Goal: Task Accomplishment & Management: Manage account settings

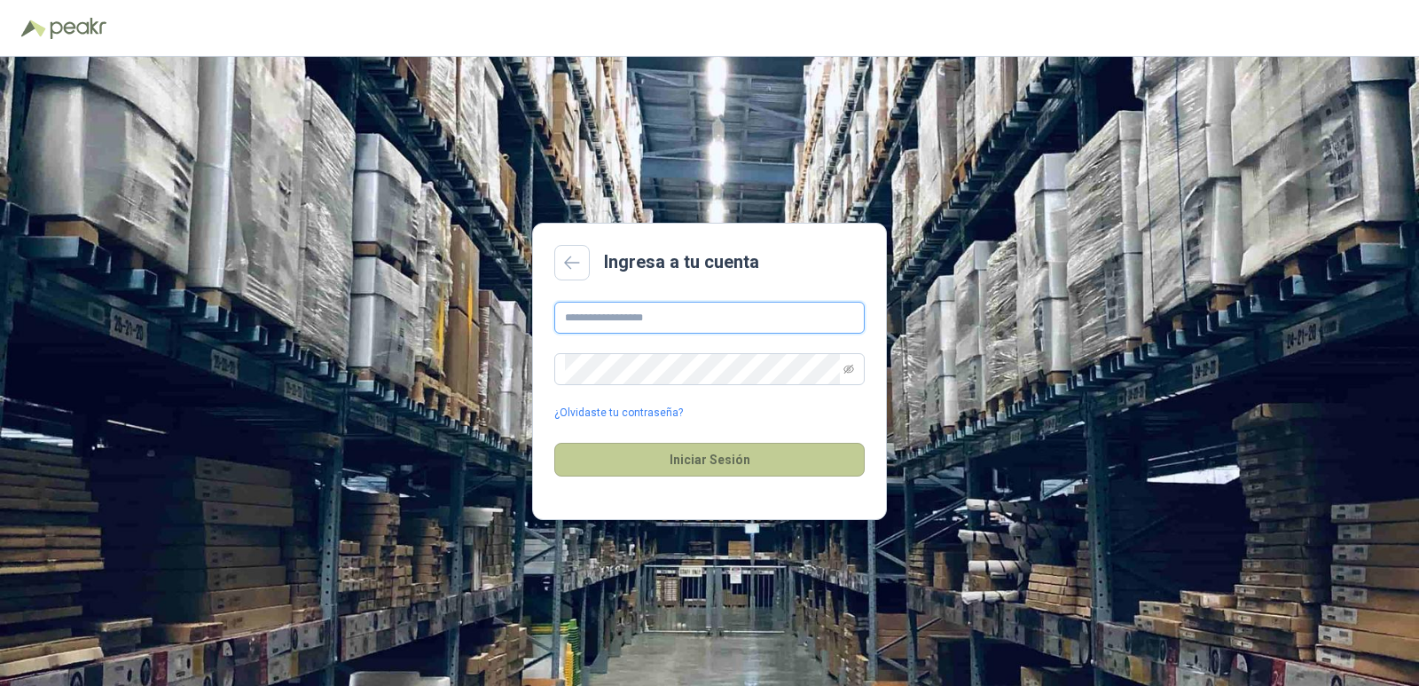
type input "**********"
click at [651, 476] on button "Iniciar Sesión" at bounding box center [709, 460] width 311 height 34
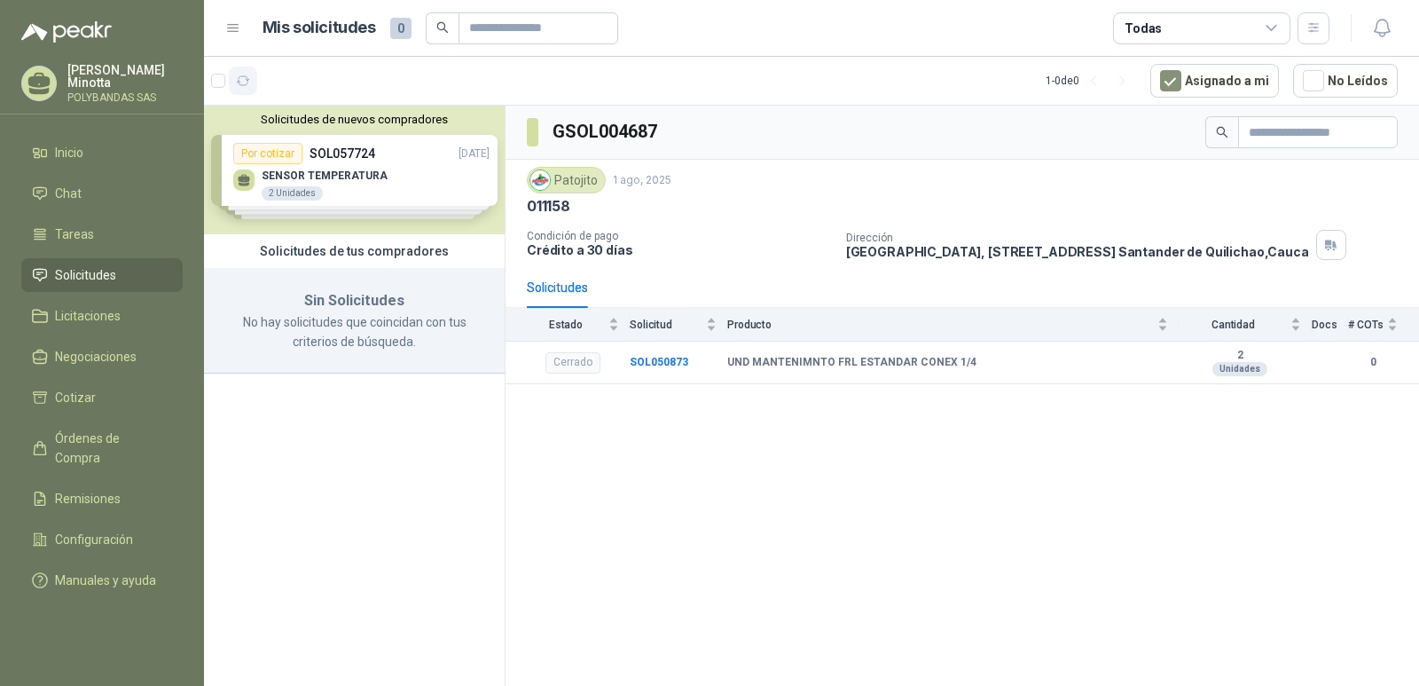
click at [251, 83] on button "button" at bounding box center [243, 81] width 28 height 28
click at [318, 121] on button "Solicitudes de nuevos compradores" at bounding box center [354, 119] width 287 height 13
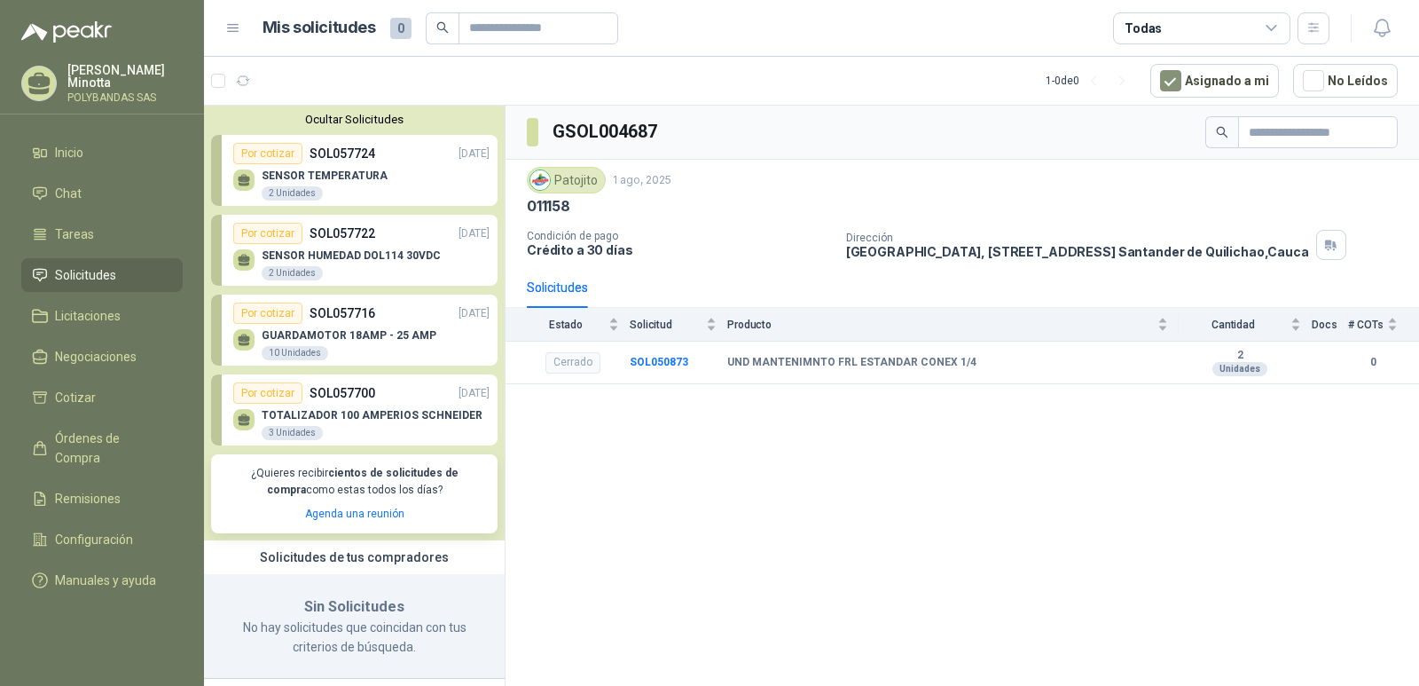
click at [93, 76] on p "Solanyi Andrea Minotta" at bounding box center [124, 76] width 115 height 25
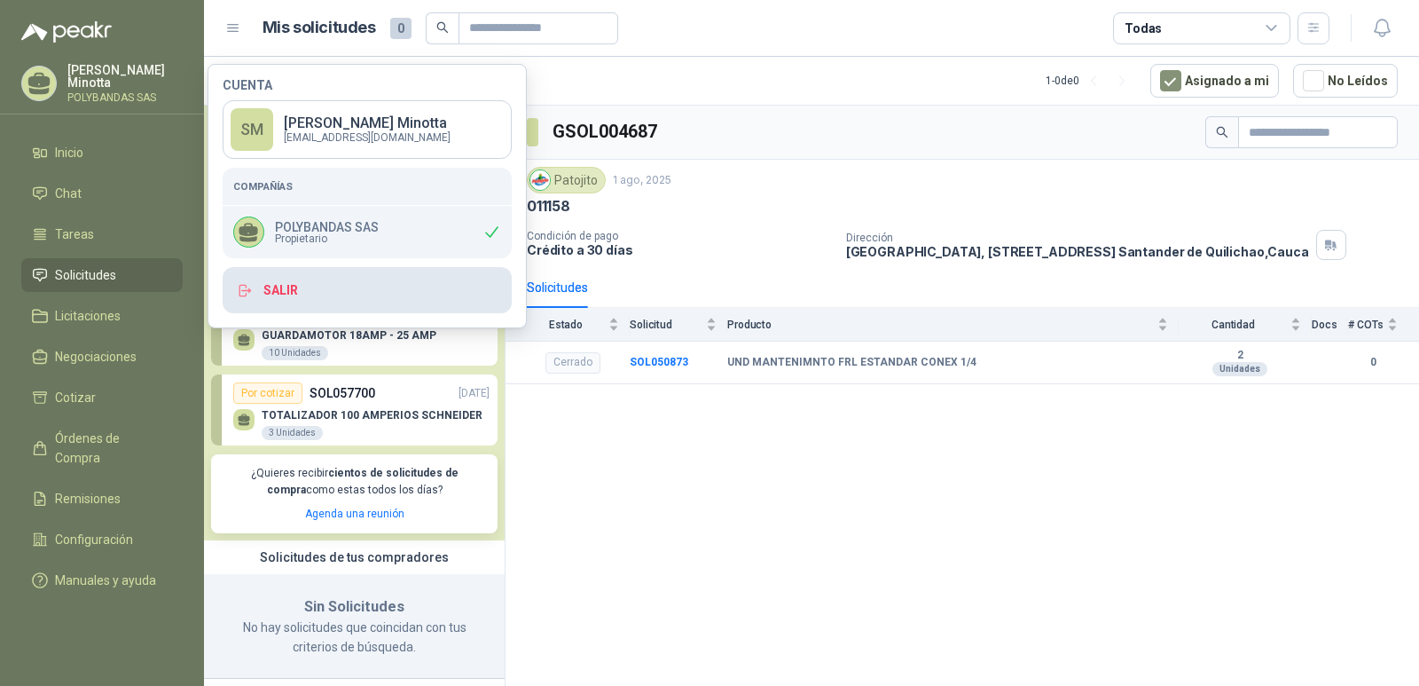
click at [323, 289] on button "Salir" at bounding box center [367, 290] width 289 height 46
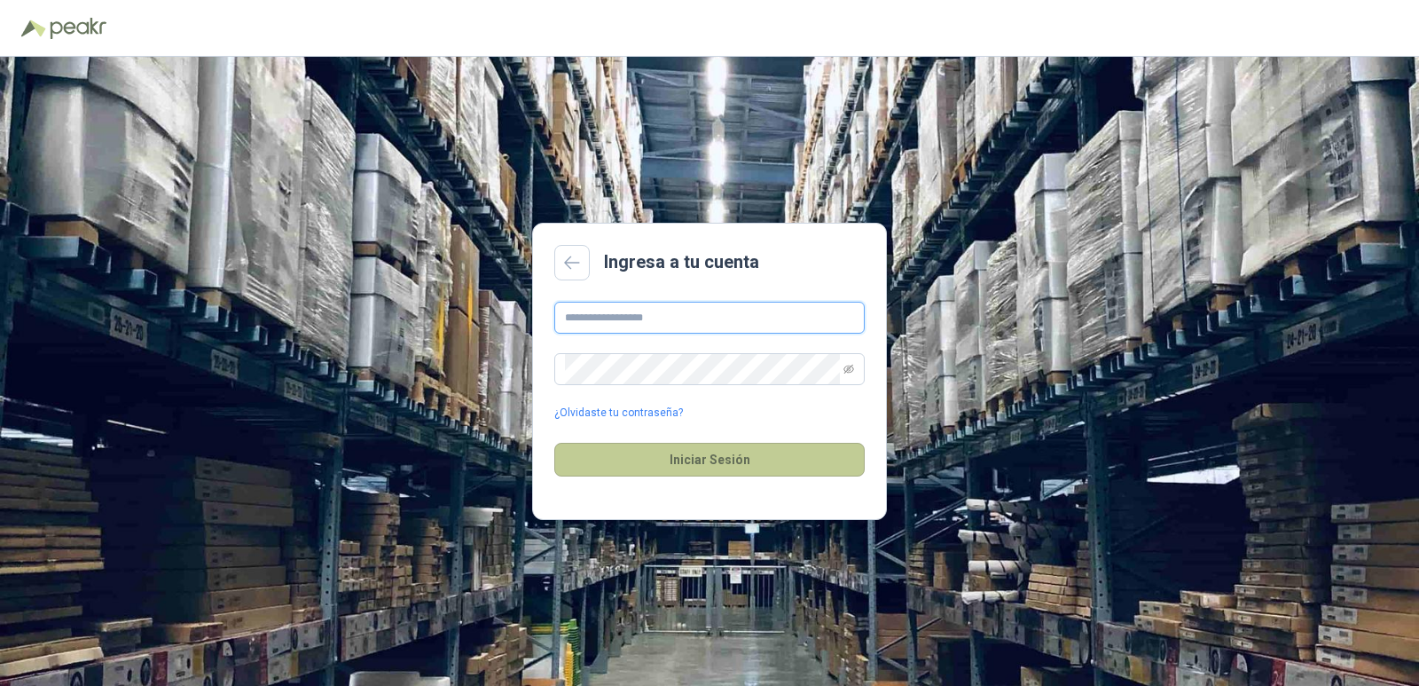
type input "**********"
click at [680, 465] on button "Iniciar Sesión" at bounding box center [709, 460] width 311 height 34
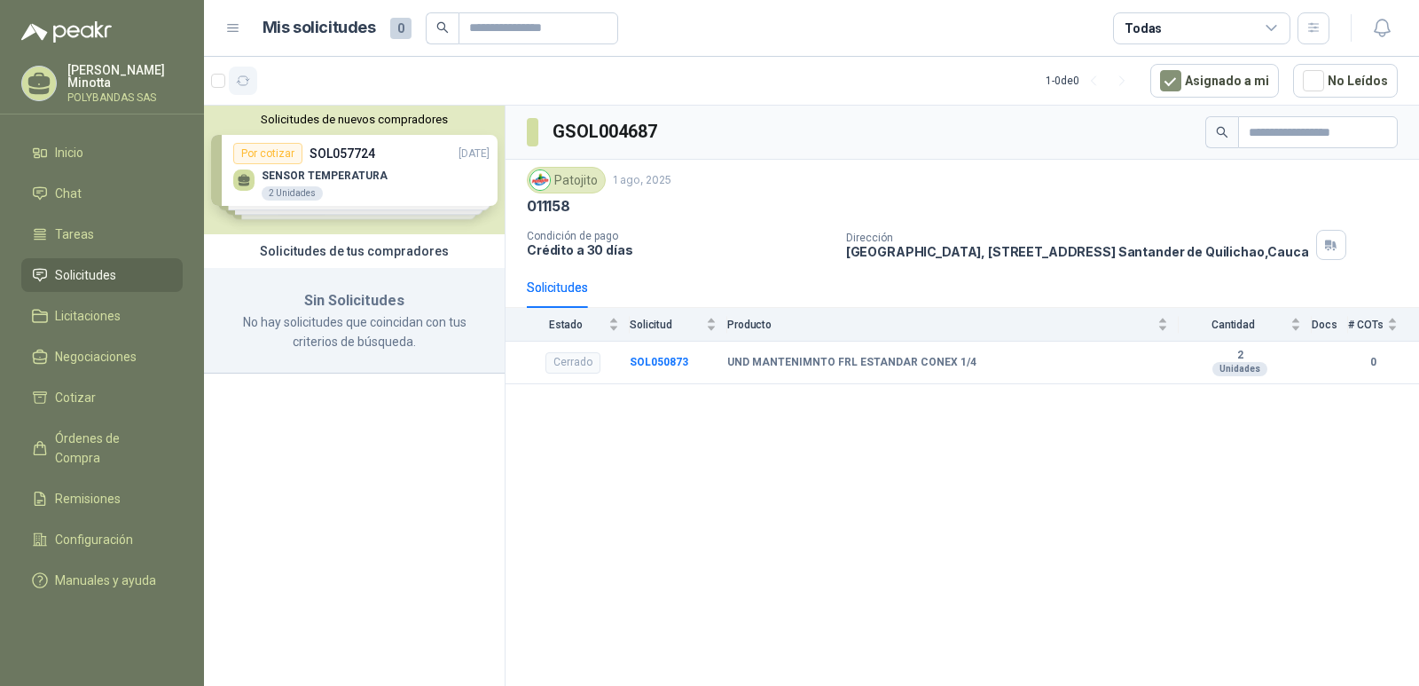
click at [245, 83] on icon "button" at bounding box center [243, 81] width 15 height 15
click at [75, 240] on span "Tareas" at bounding box center [74, 234] width 39 height 20
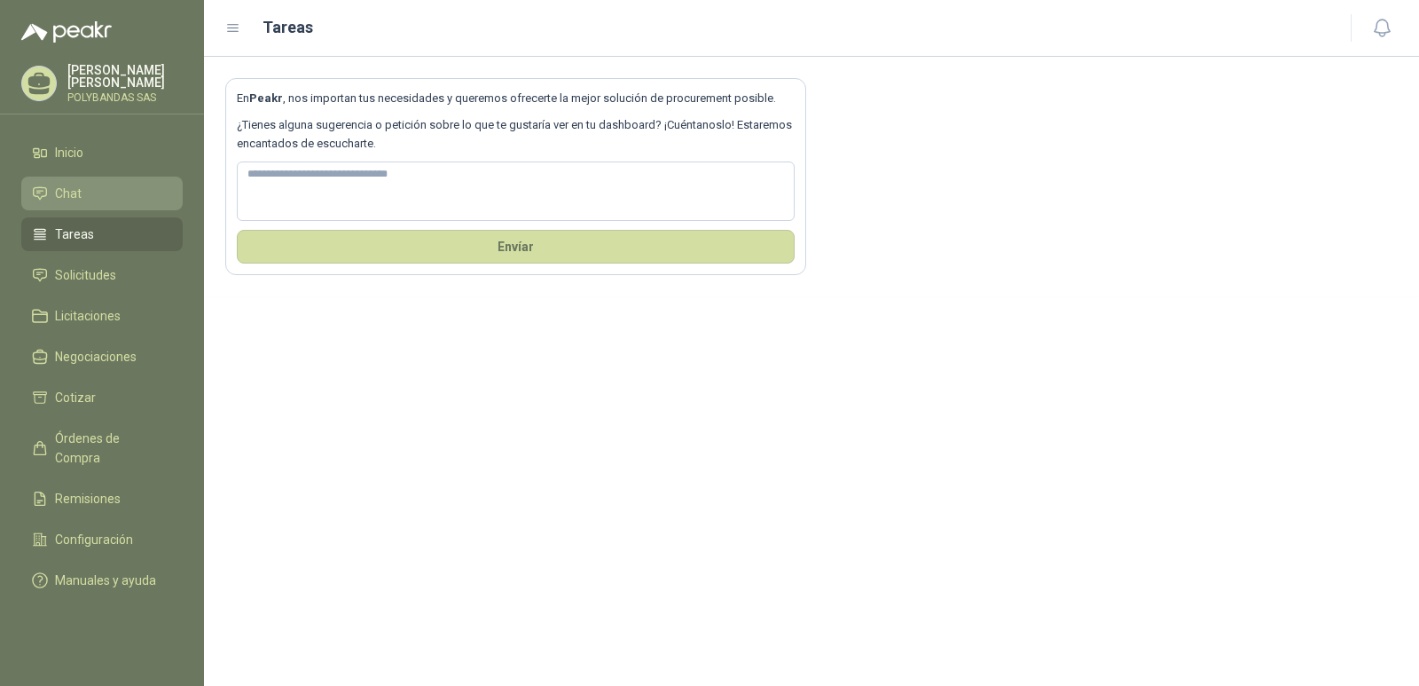
click at [74, 189] on span "Chat" at bounding box center [68, 194] width 27 height 20
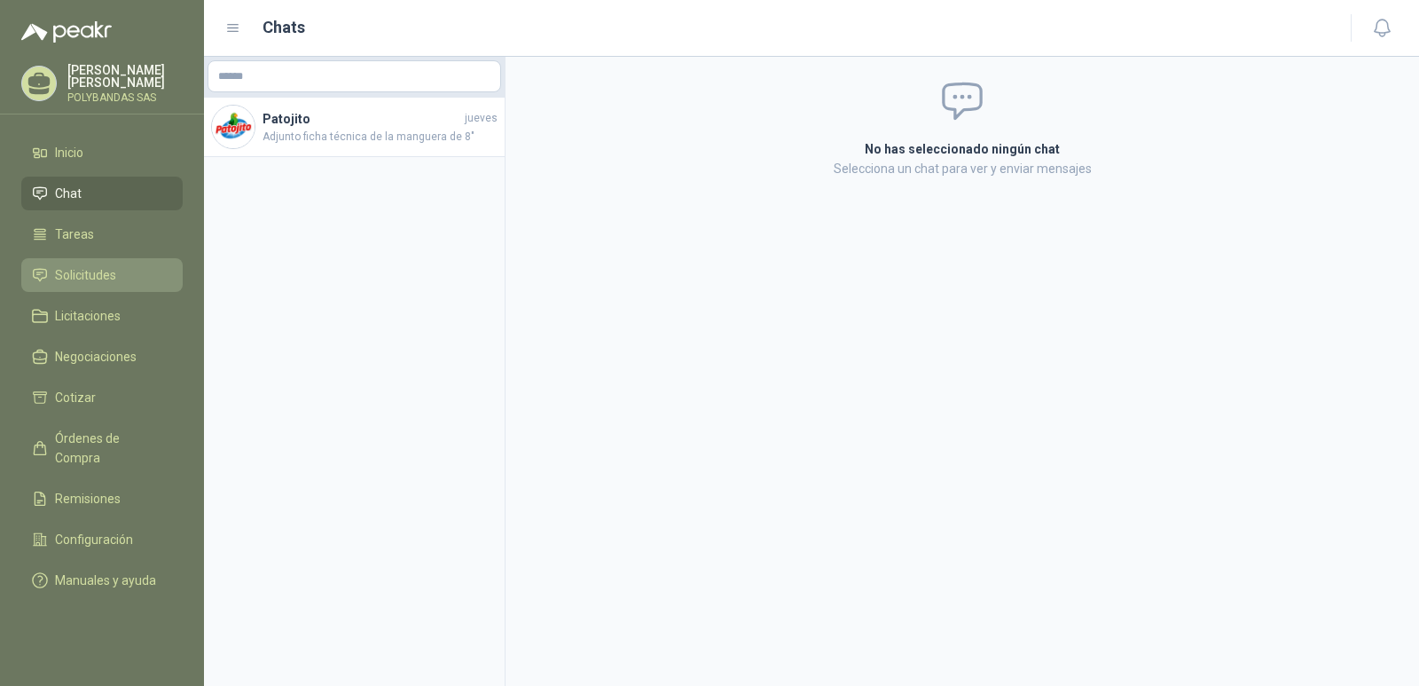
click at [76, 279] on span "Solicitudes" at bounding box center [85, 275] width 61 height 20
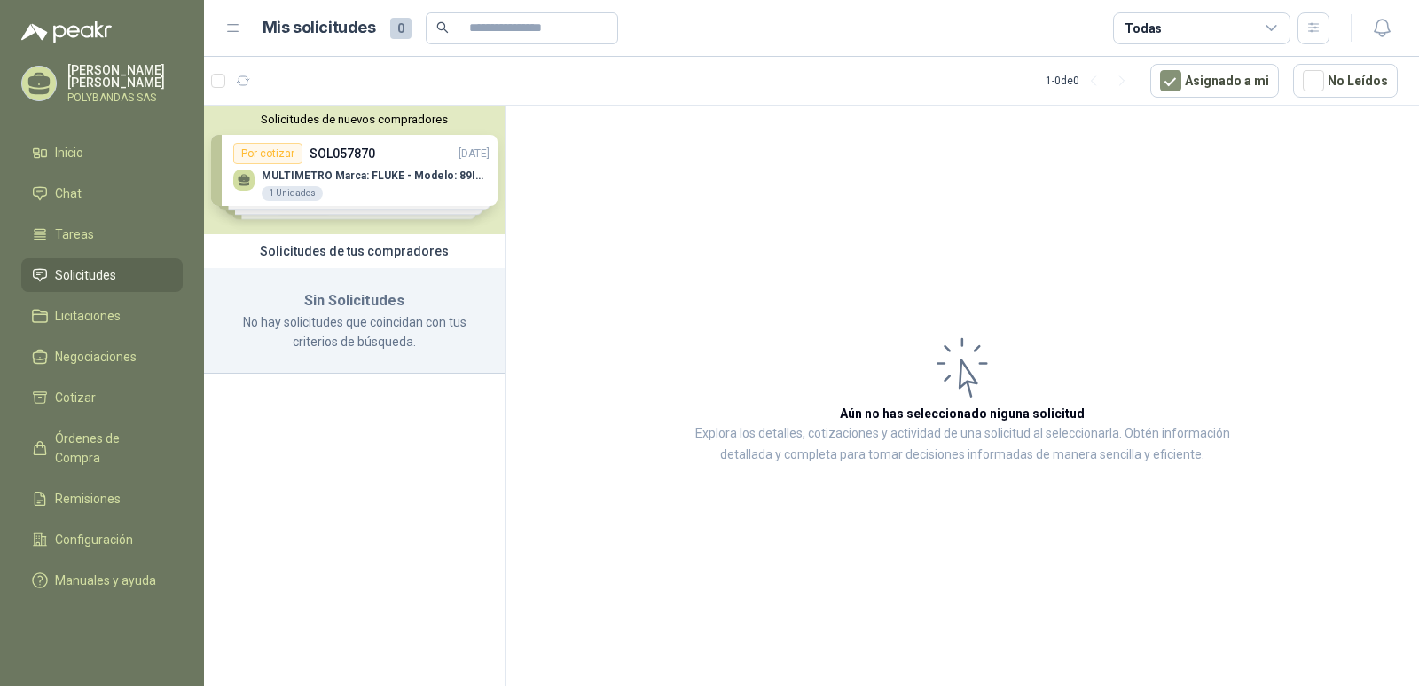
click at [344, 120] on button "Solicitudes de nuevos compradores" at bounding box center [354, 119] width 287 height 13
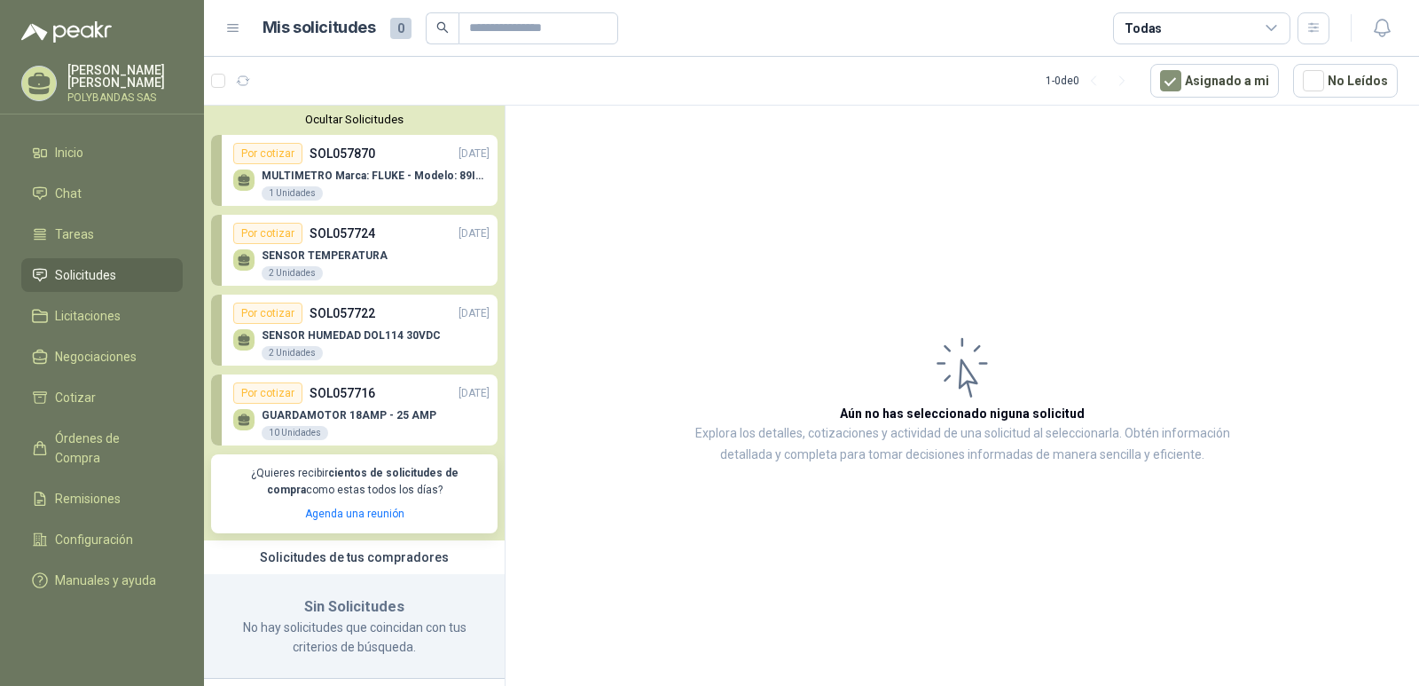
click at [299, 193] on div "1 Unidades" at bounding box center [292, 193] width 61 height 14
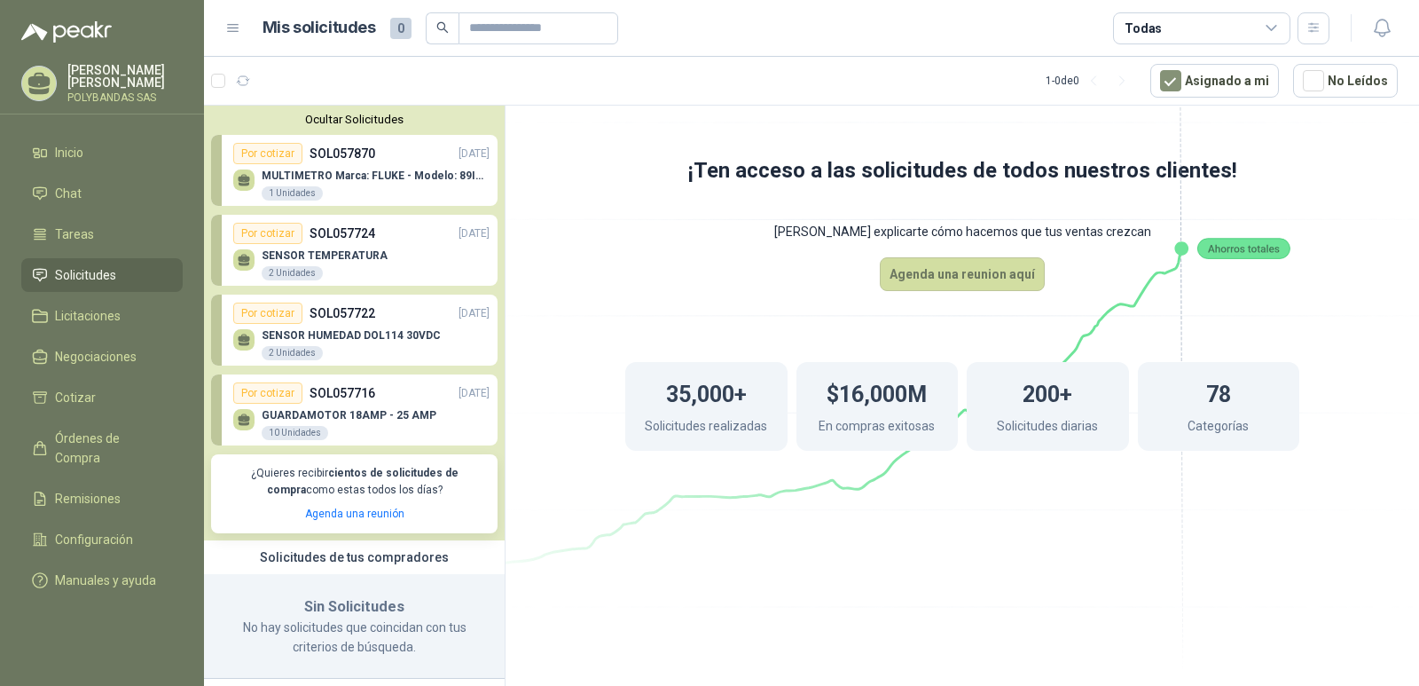
click at [565, 193] on icon at bounding box center [963, 303] width 994 height 838
click at [428, 76] on article "1 - 0 de 0 Asignado a mi No Leídos" at bounding box center [811, 81] width 1215 height 48
click at [240, 84] on icon "button" at bounding box center [243, 81] width 15 height 15
click at [356, 127] on div "Ocultar Solicitudes Por cotizar SOL057870 27/09/25 MULTIMETRO Marca: FLUKE - Mo…" at bounding box center [354, 323] width 301 height 435
click at [357, 120] on button "Ocultar Solicitudes" at bounding box center [354, 119] width 287 height 13
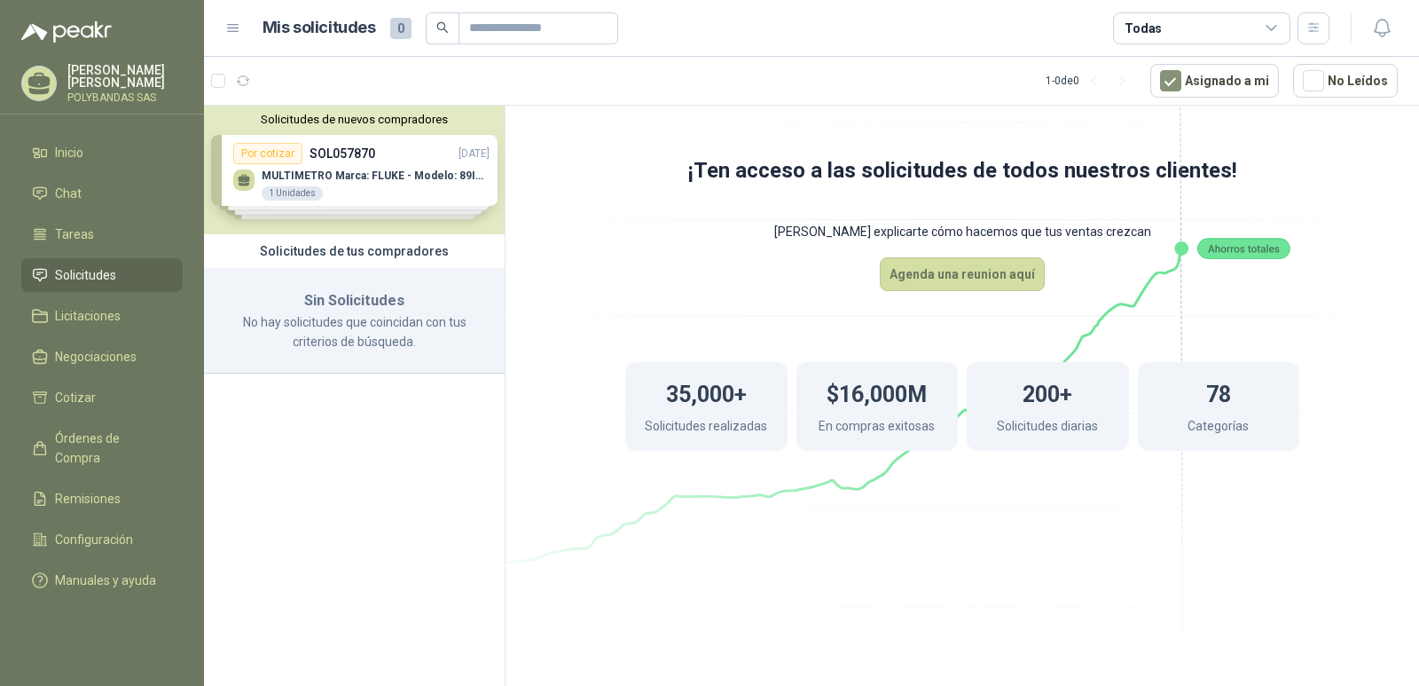
drag, startPoint x: 366, startPoint y: 433, endPoint x: 305, endPoint y: 389, distance: 74.9
click at [366, 434] on div "Solicitudes de nuevos compradores Por cotizar SOL057870 27/09/25 MULTIMETRO Mar…" at bounding box center [355, 399] width 302 height 586
click at [128, 73] on p "Solanyi Andrea Minotta" at bounding box center [124, 76] width 115 height 25
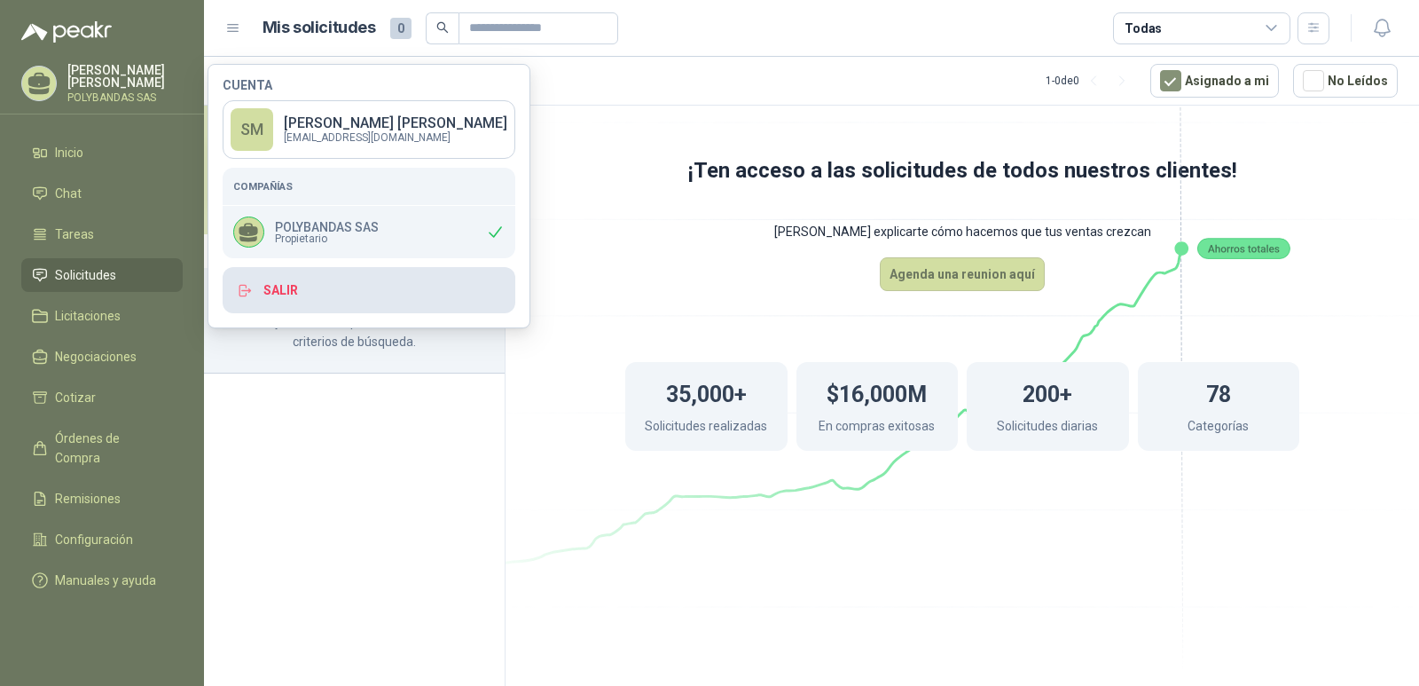
click at [280, 290] on button "Salir" at bounding box center [369, 290] width 293 height 46
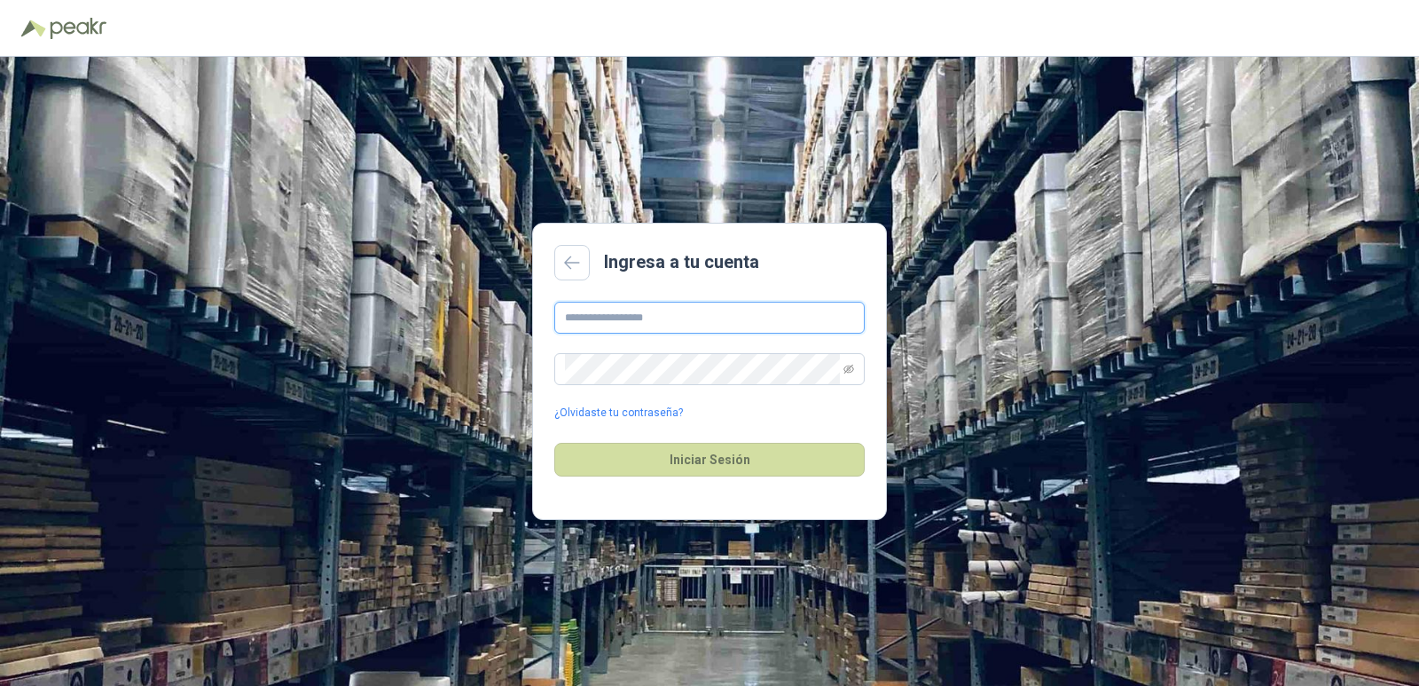
type input "**********"
click at [697, 452] on button "Iniciar Sesión" at bounding box center [709, 460] width 311 height 34
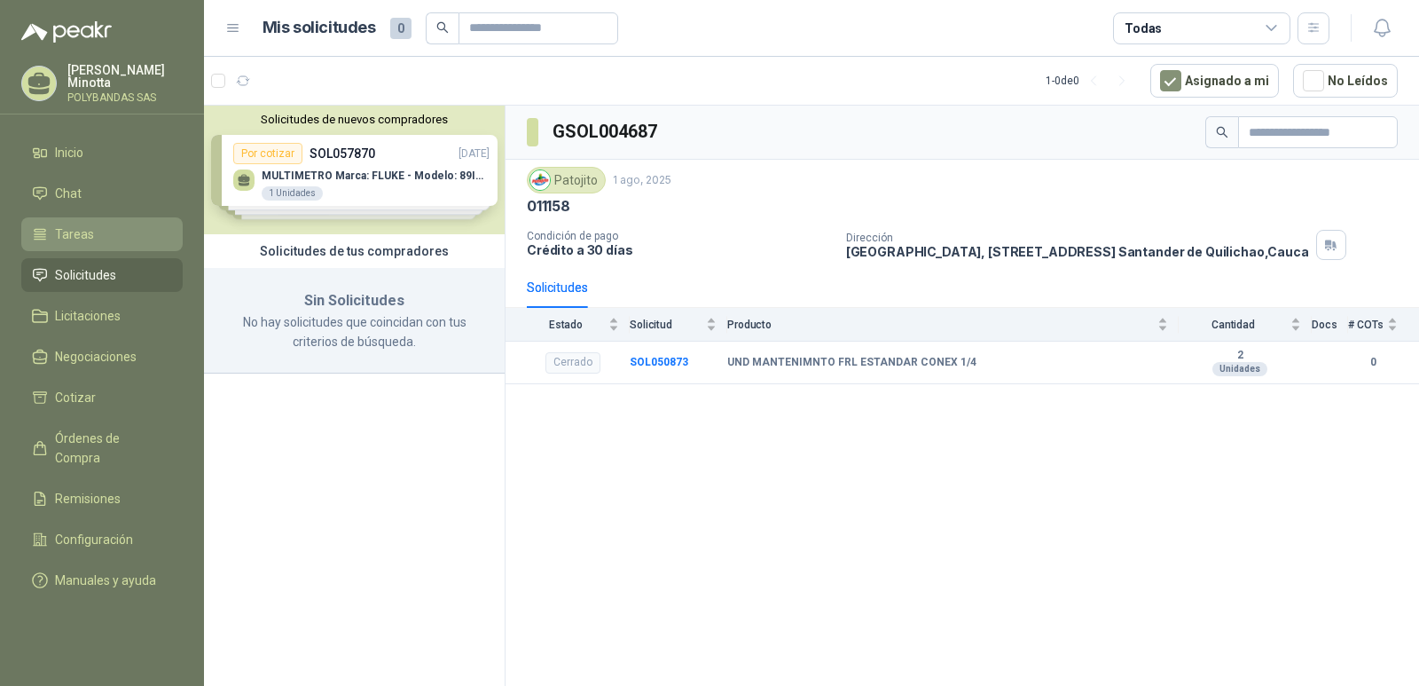
click at [66, 235] on span "Tareas" at bounding box center [74, 234] width 39 height 20
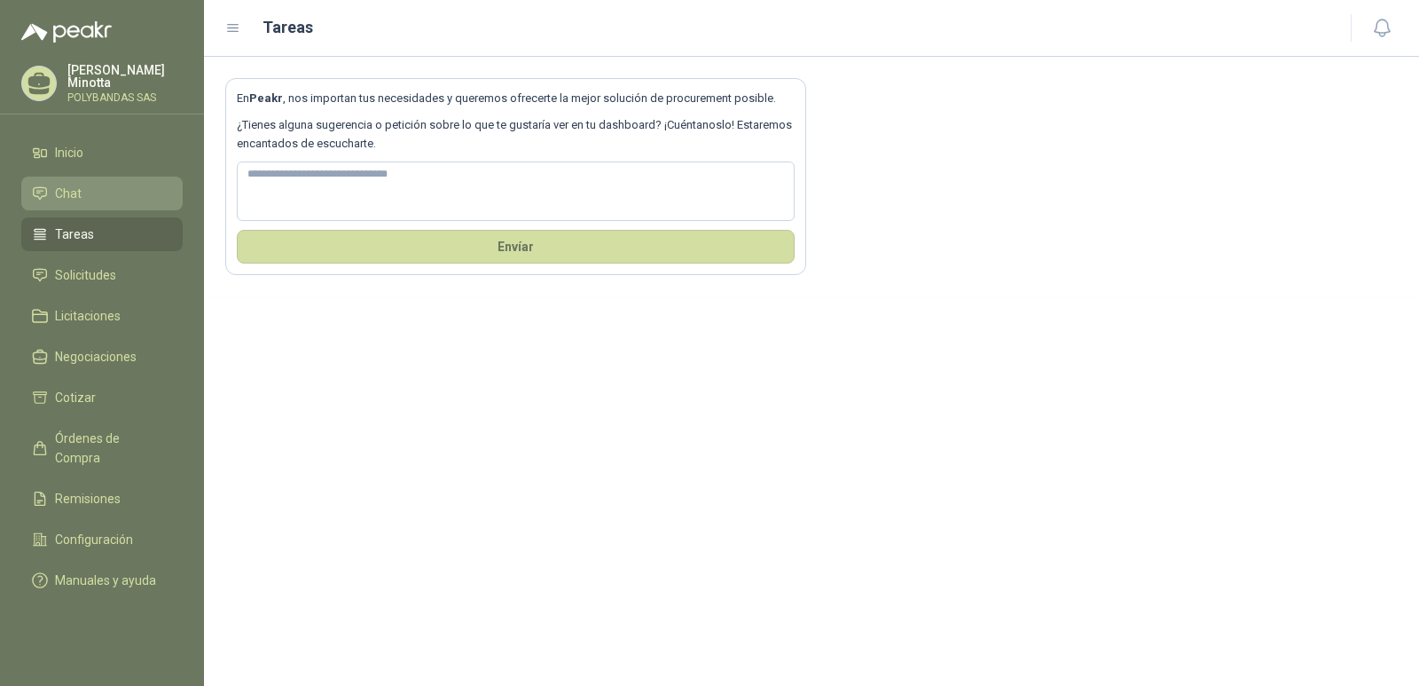
click at [79, 192] on span "Chat" at bounding box center [68, 194] width 27 height 20
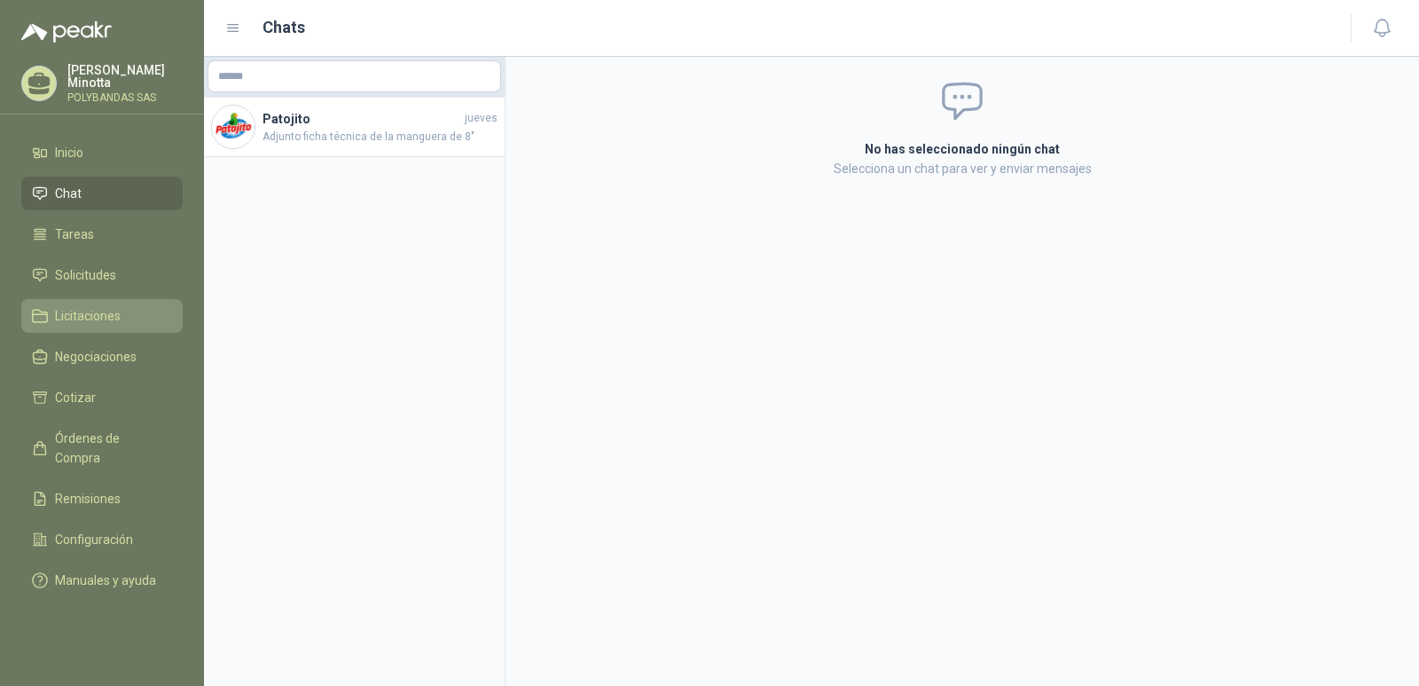
click at [84, 309] on span "Licitaciones" at bounding box center [88, 316] width 66 height 20
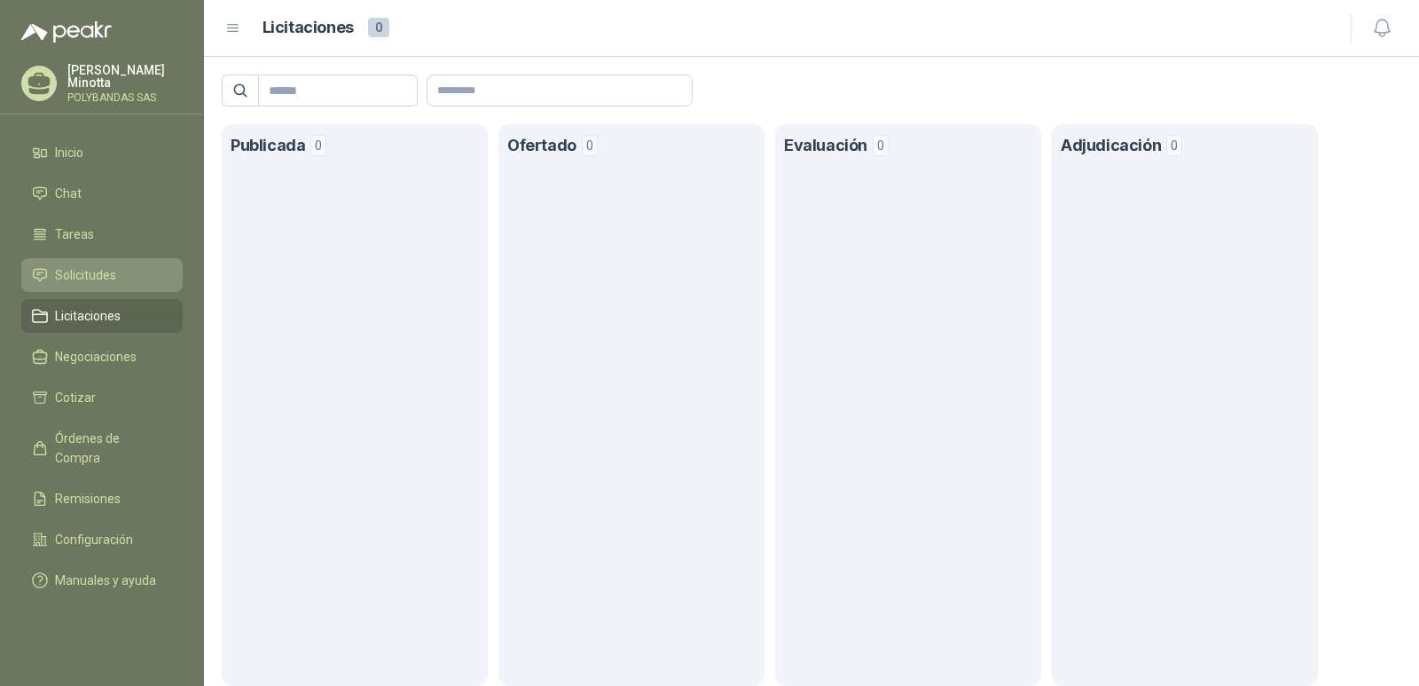
click at [78, 286] on link "Solicitudes" at bounding box center [101, 275] width 161 height 34
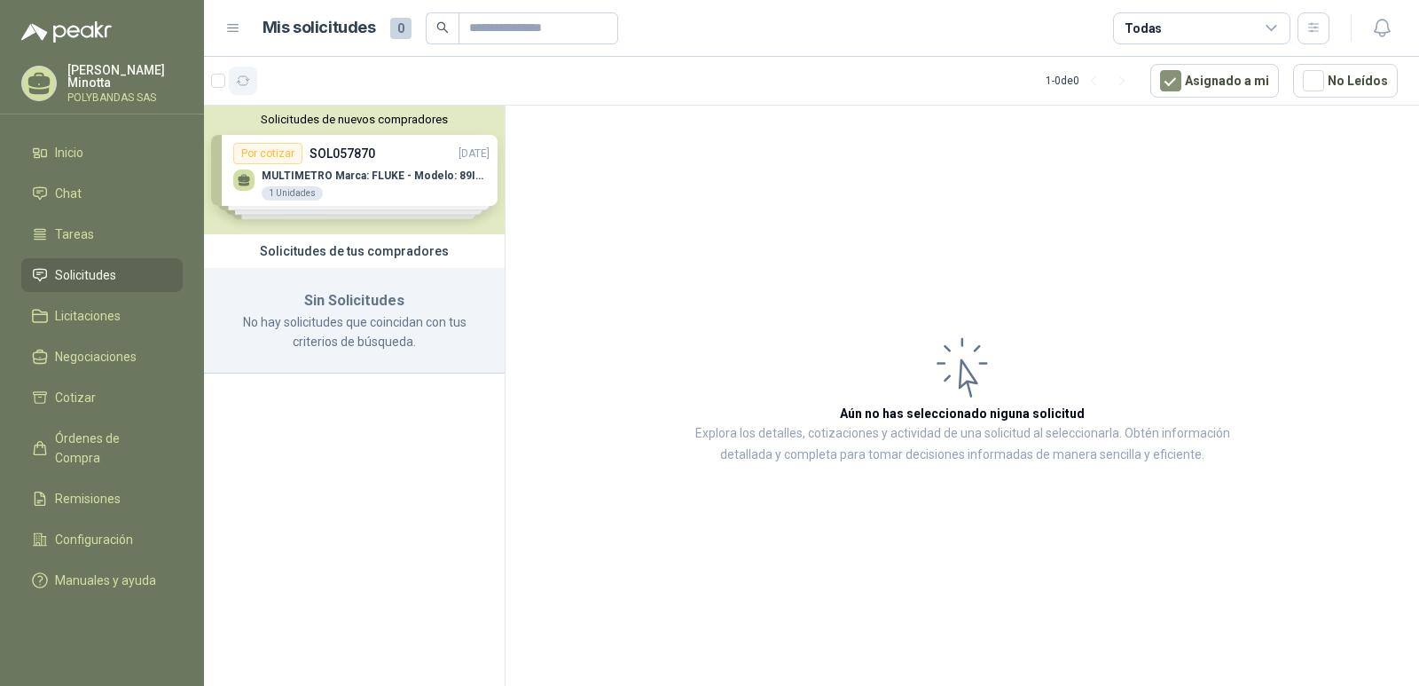
click at [245, 81] on icon "button" at bounding box center [243, 81] width 15 height 15
click at [289, 122] on button "Solicitudes de nuevos compradores" at bounding box center [354, 119] width 287 height 13
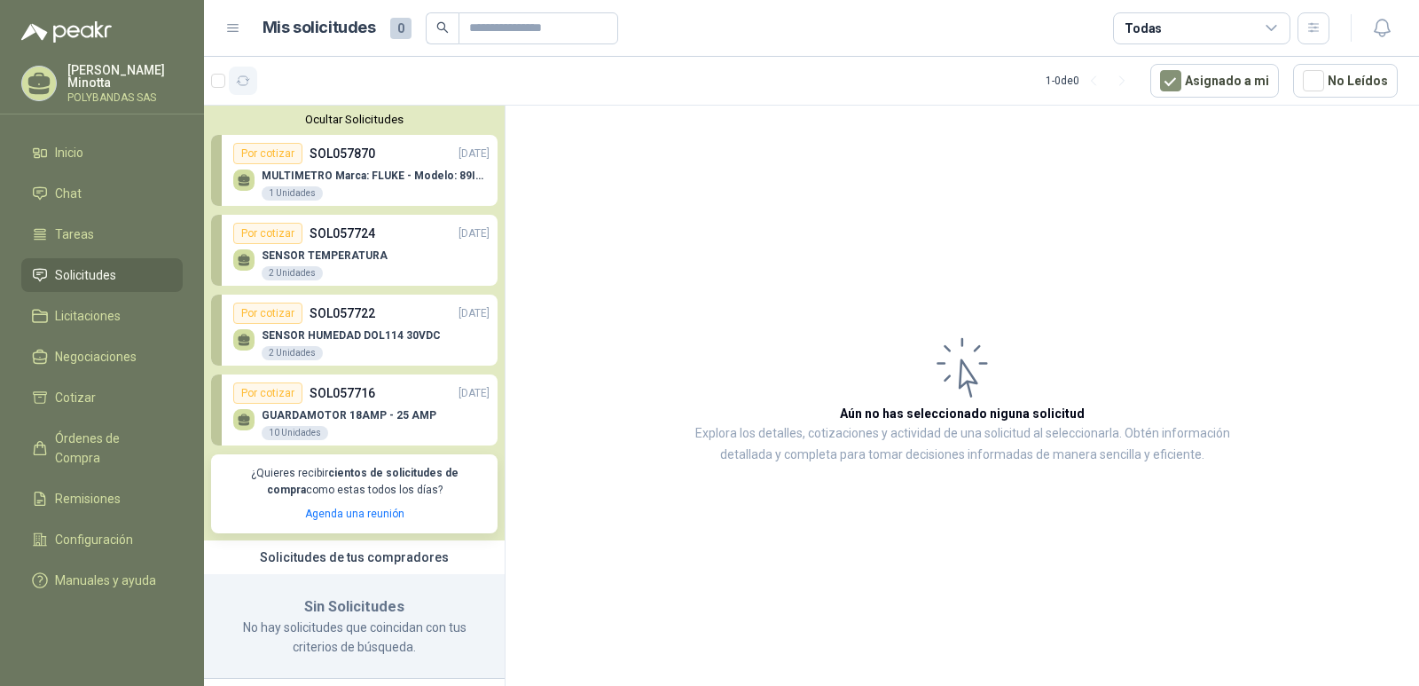
click at [246, 81] on icon "button" at bounding box center [243, 81] width 15 height 15
click at [328, 121] on button "Ocultar Solicitudes" at bounding box center [354, 119] width 287 height 13
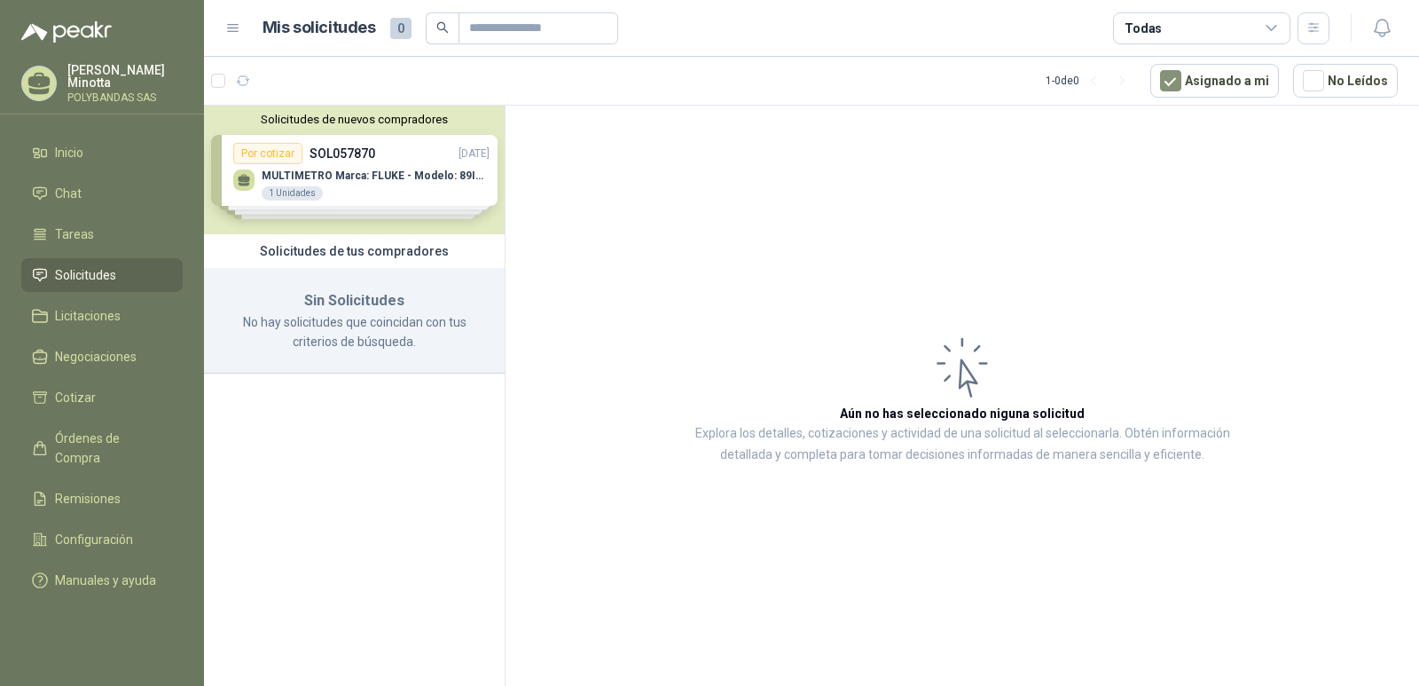
click at [71, 81] on p "Solanyi Andrea Minotta" at bounding box center [124, 76] width 115 height 25
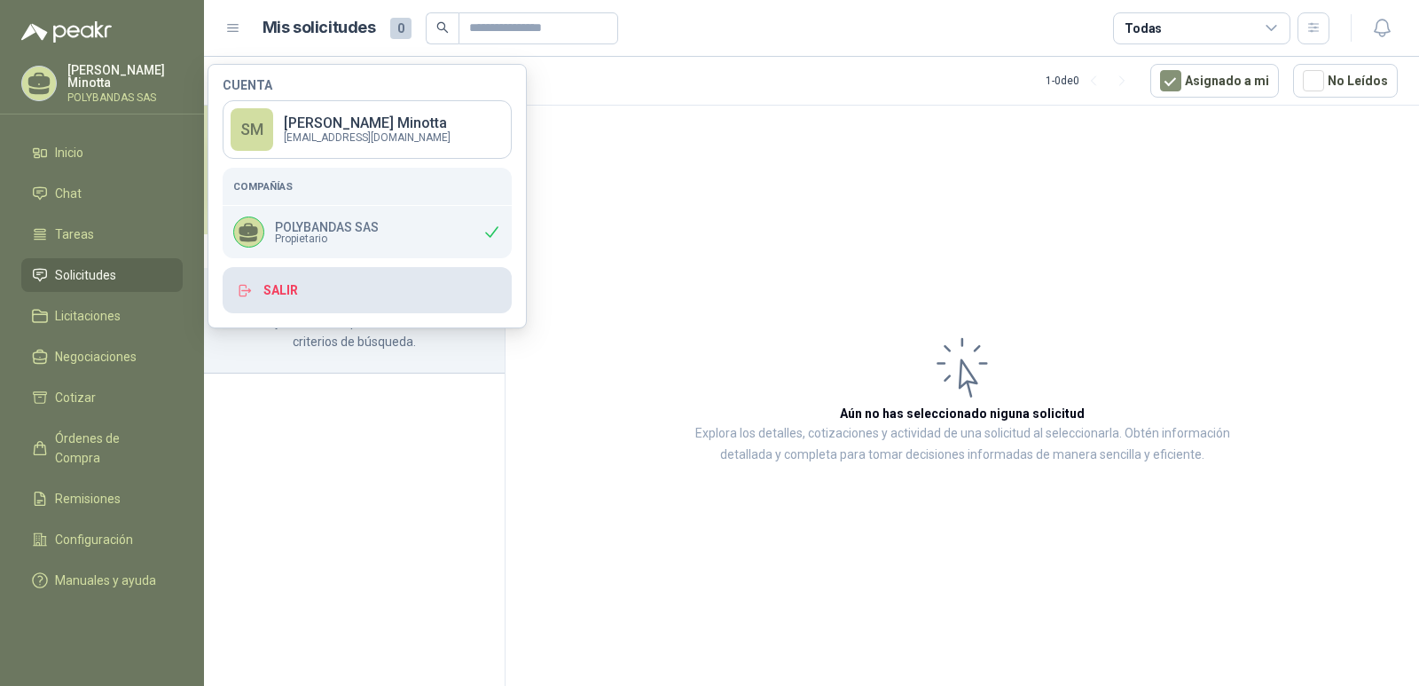
click at [374, 287] on button "Salir" at bounding box center [367, 290] width 289 height 46
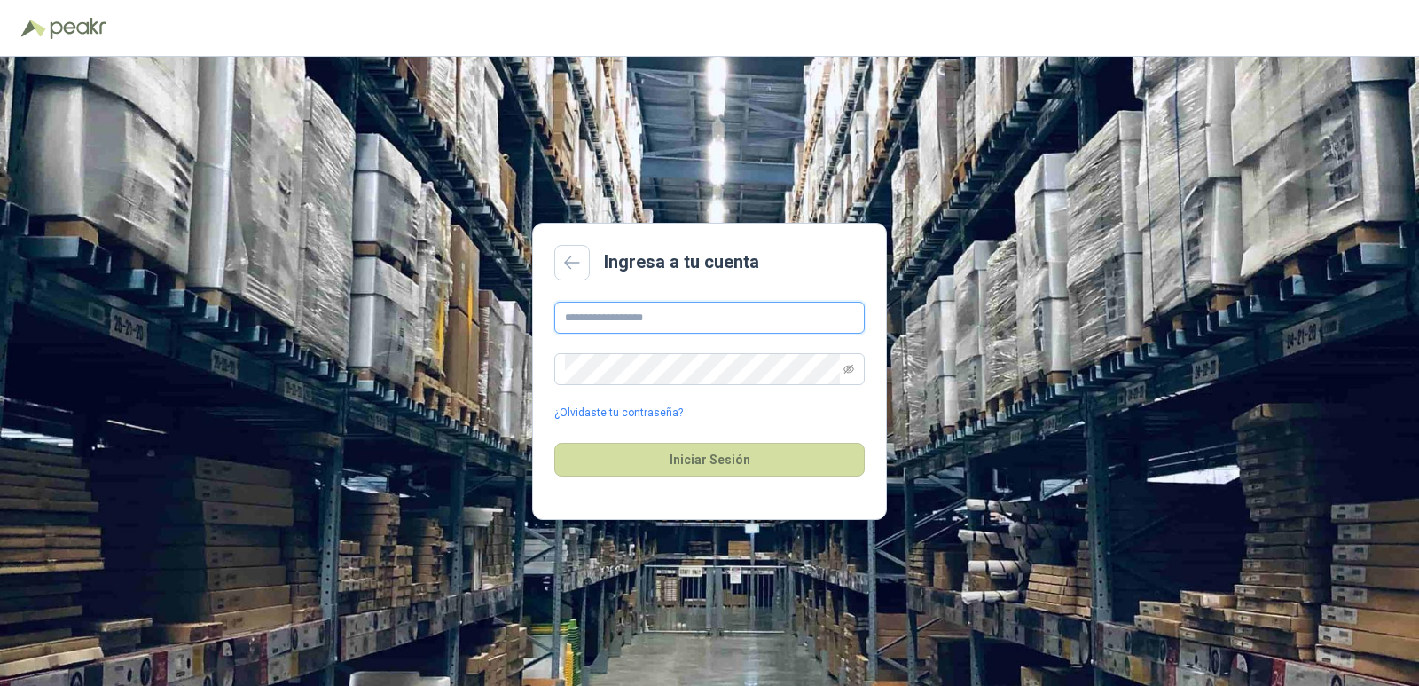
type input "**********"
